Goal: Communication & Community: Answer question/provide support

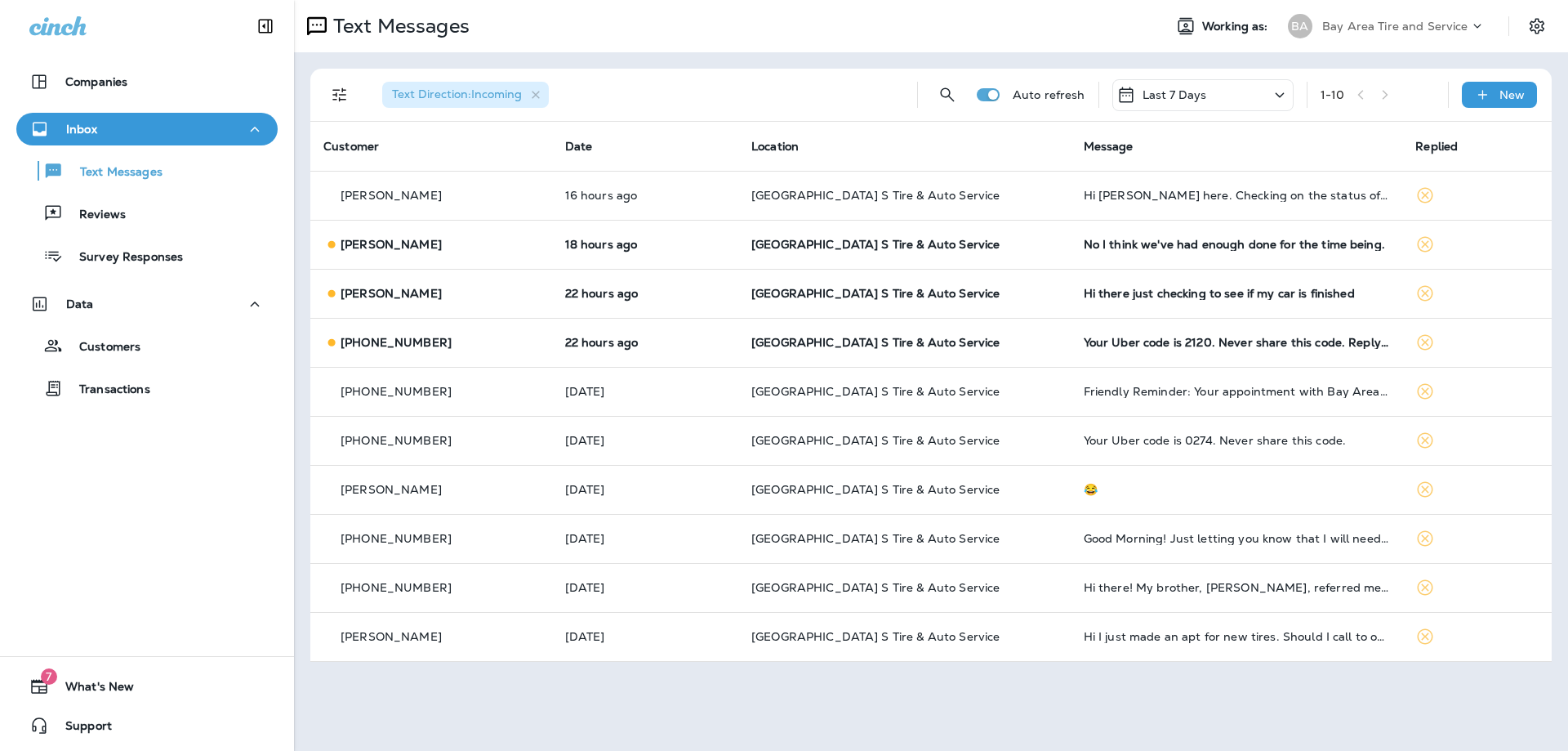
click at [116, 127] on div "Inbox" at bounding box center [147, 129] width 235 height 20
click at [104, 130] on div "Inbox" at bounding box center [147, 129] width 235 height 20
click at [113, 175] on p "Text Messages" at bounding box center [113, 172] width 99 height 16
drag, startPoint x: 114, startPoint y: 175, endPoint x: 76, endPoint y: 170, distance: 38.3
click at [76, 170] on p "Text Messages" at bounding box center [113, 172] width 99 height 16
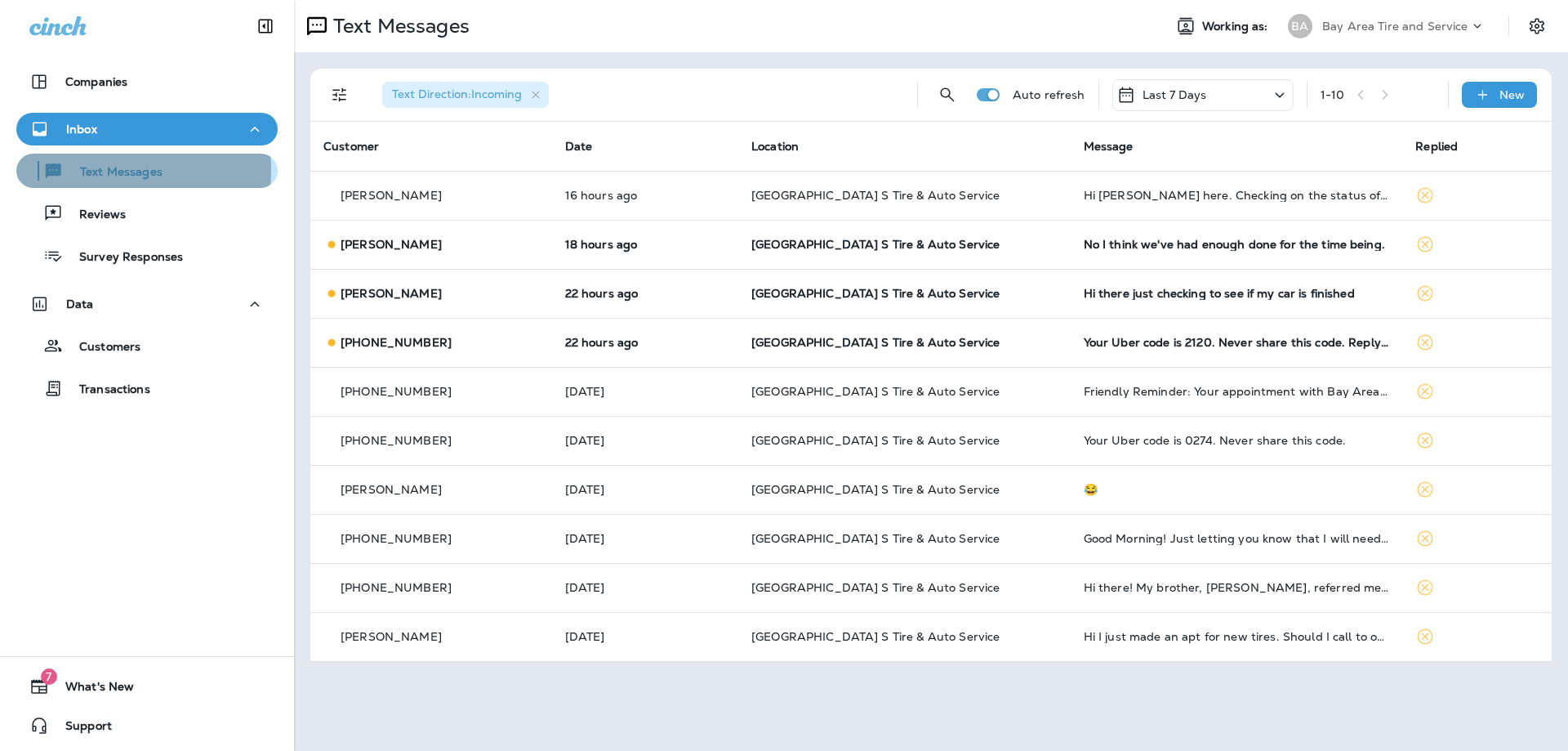
click at [76, 170] on p "Text Messages" at bounding box center [113, 172] width 99 height 16
click at [118, 123] on div "Inbox" at bounding box center [147, 129] width 235 height 20
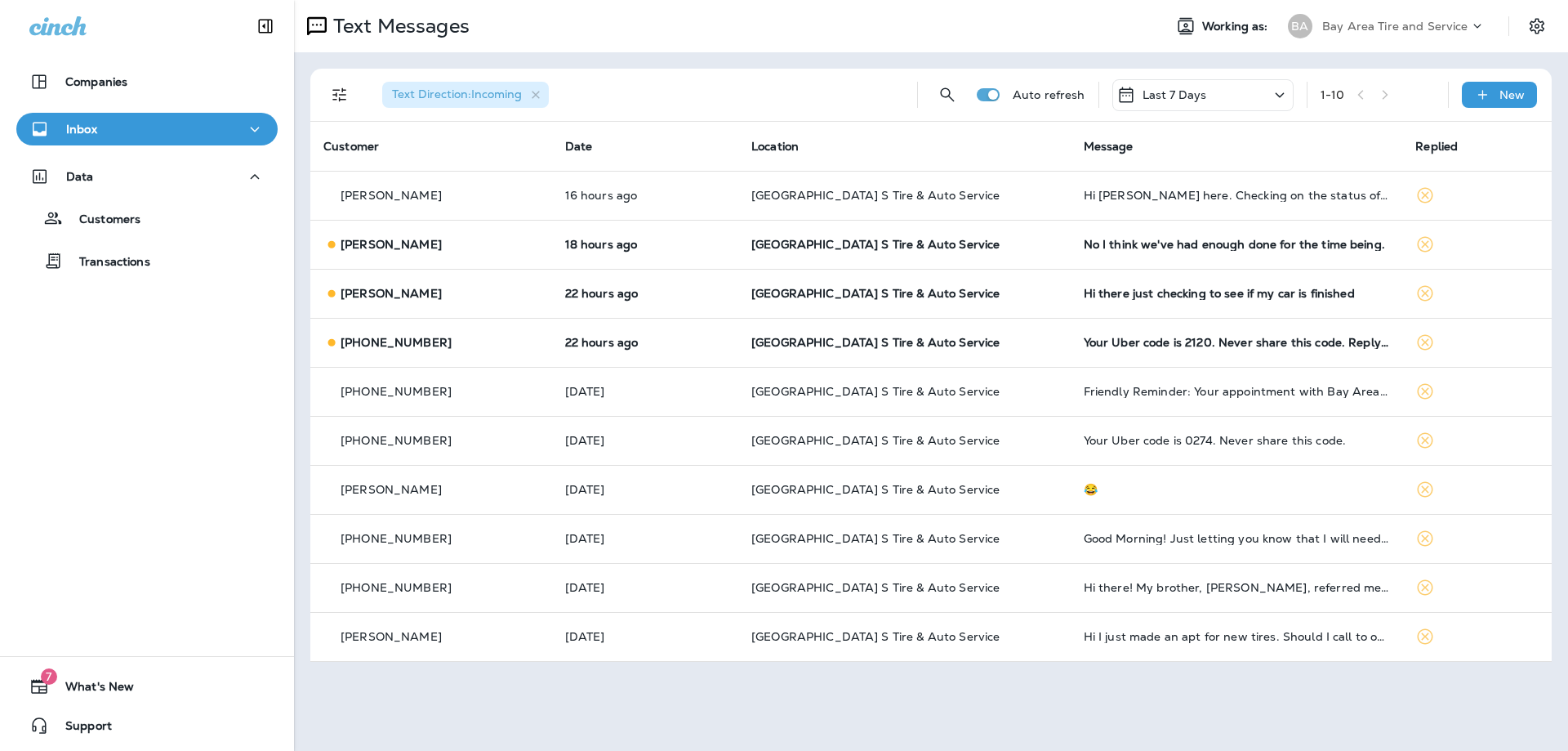
click at [118, 123] on div "Inbox" at bounding box center [147, 129] width 235 height 20
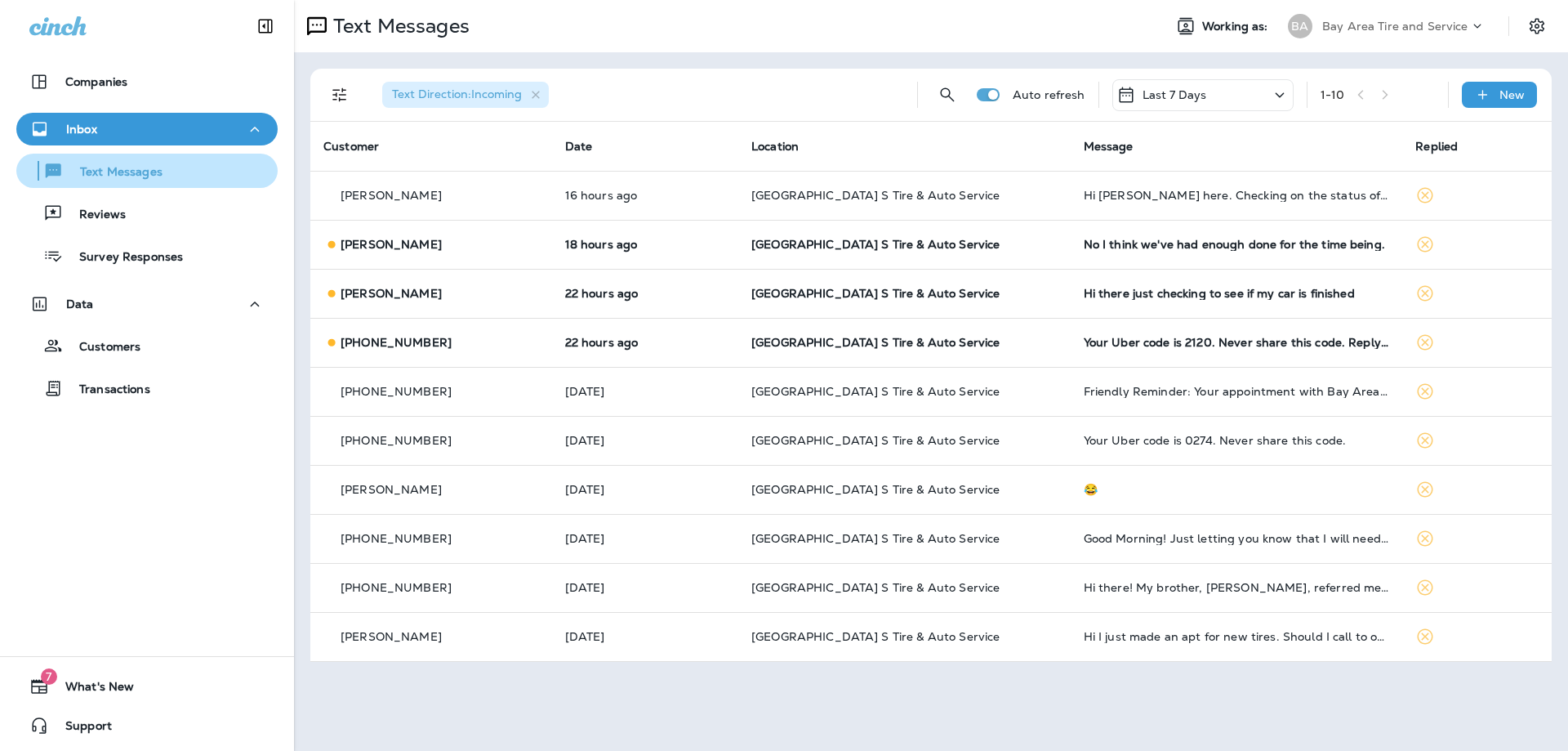
click at [117, 180] on p "Text Messages" at bounding box center [113, 172] width 99 height 16
